Goal: Navigation & Orientation: Find specific page/section

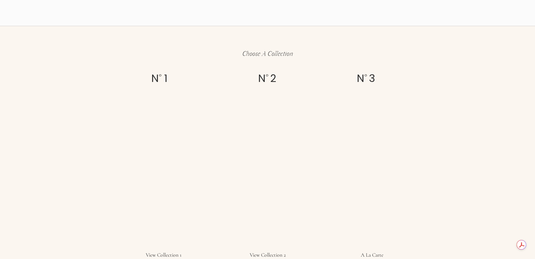
scroll to position [1053, 0]
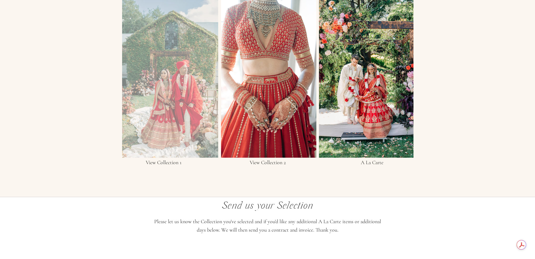
click at [169, 125] on div at bounding box center [170, 75] width 96 height 163
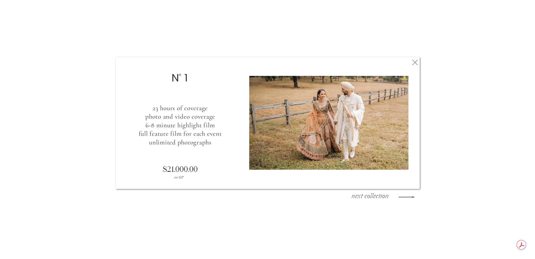
click at [415, 58] on icon at bounding box center [415, 62] width 9 height 11
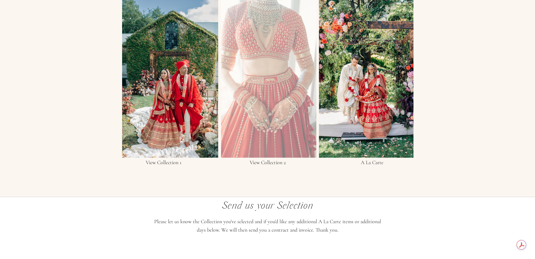
click at [301, 126] on div at bounding box center [268, 75] width 95 height 163
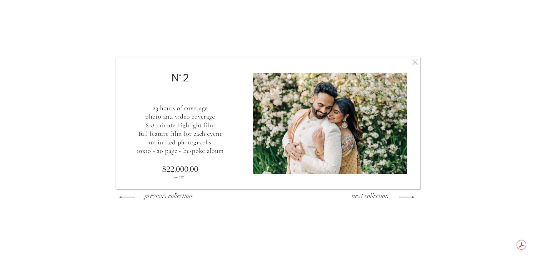
click at [413, 64] on icon at bounding box center [415, 62] width 9 height 11
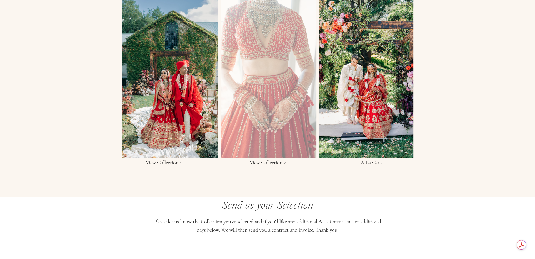
click at [265, 98] on div at bounding box center [268, 75] width 95 height 163
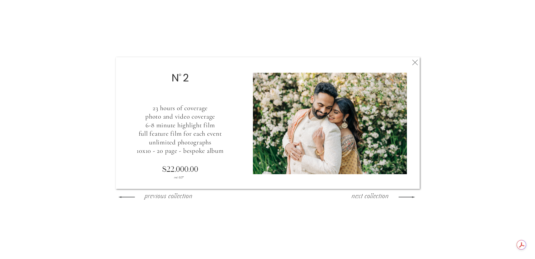
click at [414, 61] on icon at bounding box center [415, 62] width 9 height 11
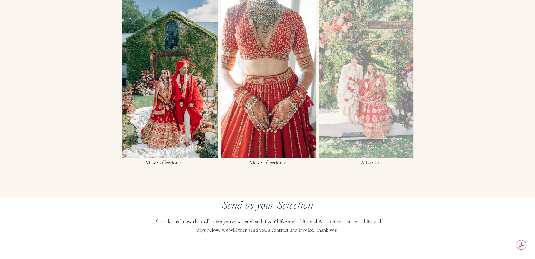
click at [380, 97] on div at bounding box center [366, 75] width 95 height 163
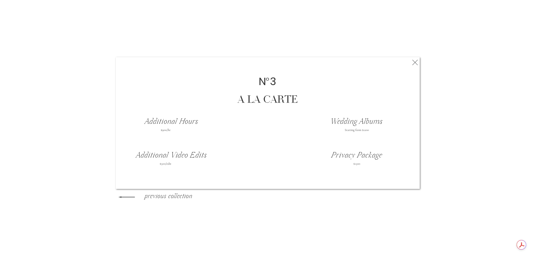
click at [414, 61] on icon at bounding box center [415, 62] width 9 height 11
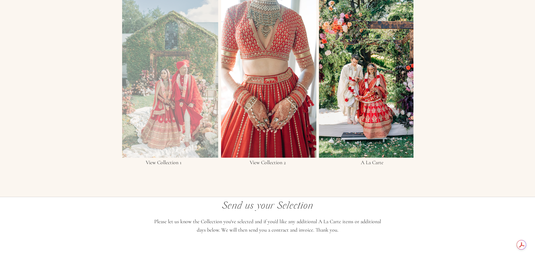
click at [146, 84] on div at bounding box center [170, 75] width 96 height 163
